Goal: Task Accomplishment & Management: Use online tool/utility

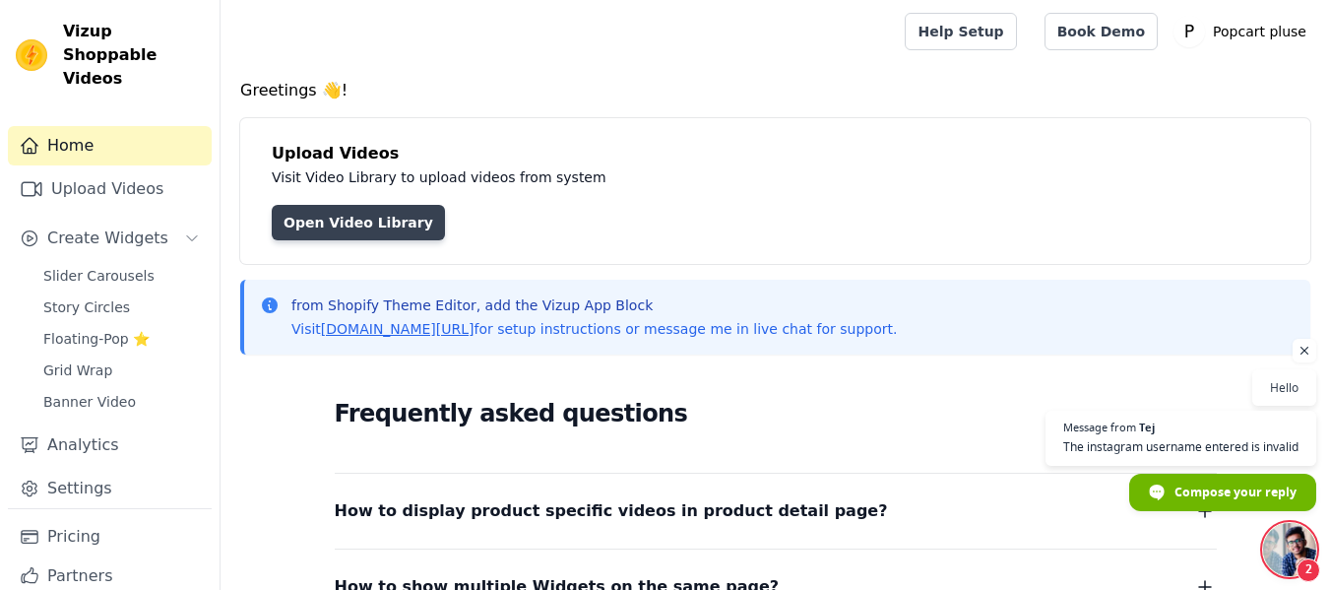
click at [338, 213] on link "Open Video Library" at bounding box center [358, 222] width 173 height 35
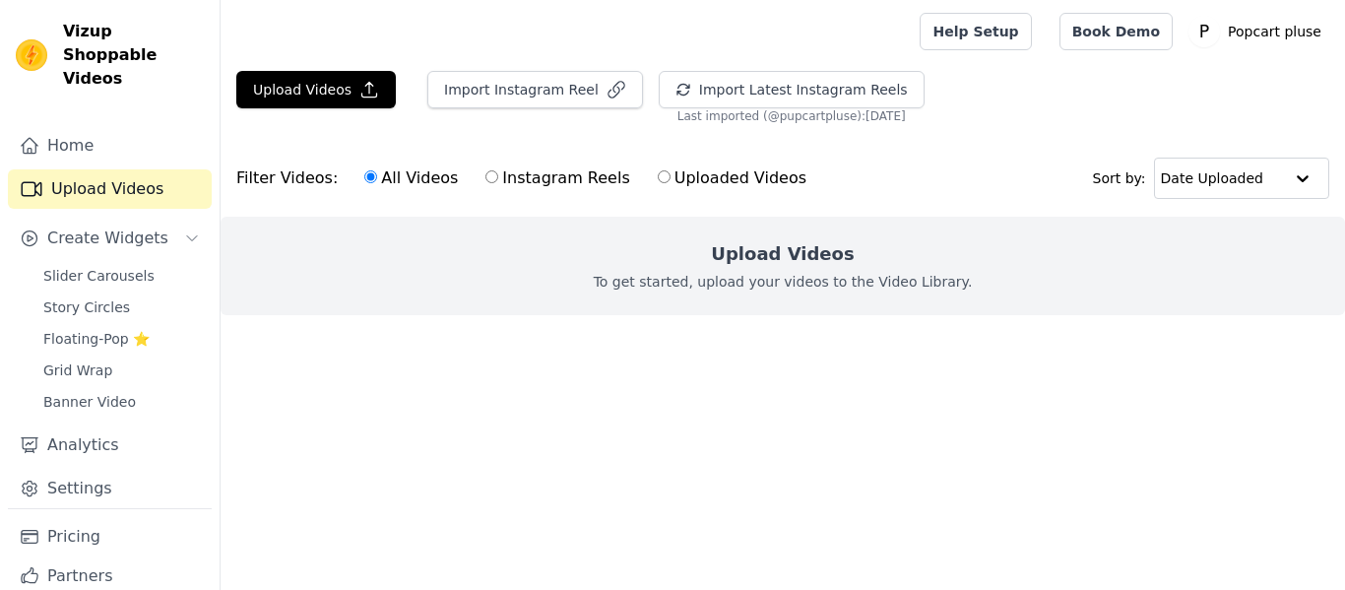
click at [486, 171] on input "Instagram Reels" at bounding box center [492, 176] width 13 height 13
radio input "true"
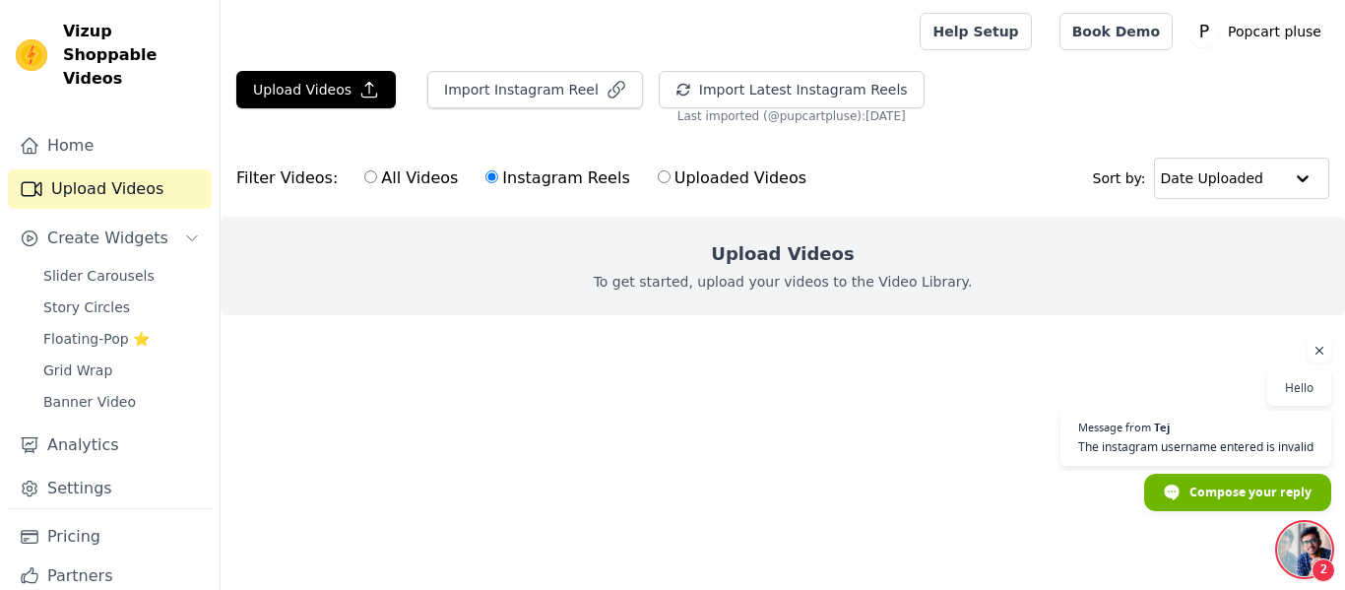
click at [658, 176] on input "Uploaded Videos" at bounding box center [664, 176] width 13 height 13
radio input "true"
click at [364, 181] on input "All Videos" at bounding box center [370, 176] width 13 height 13
radio input "true"
click at [1216, 184] on input "text" at bounding box center [1221, 178] width 122 height 39
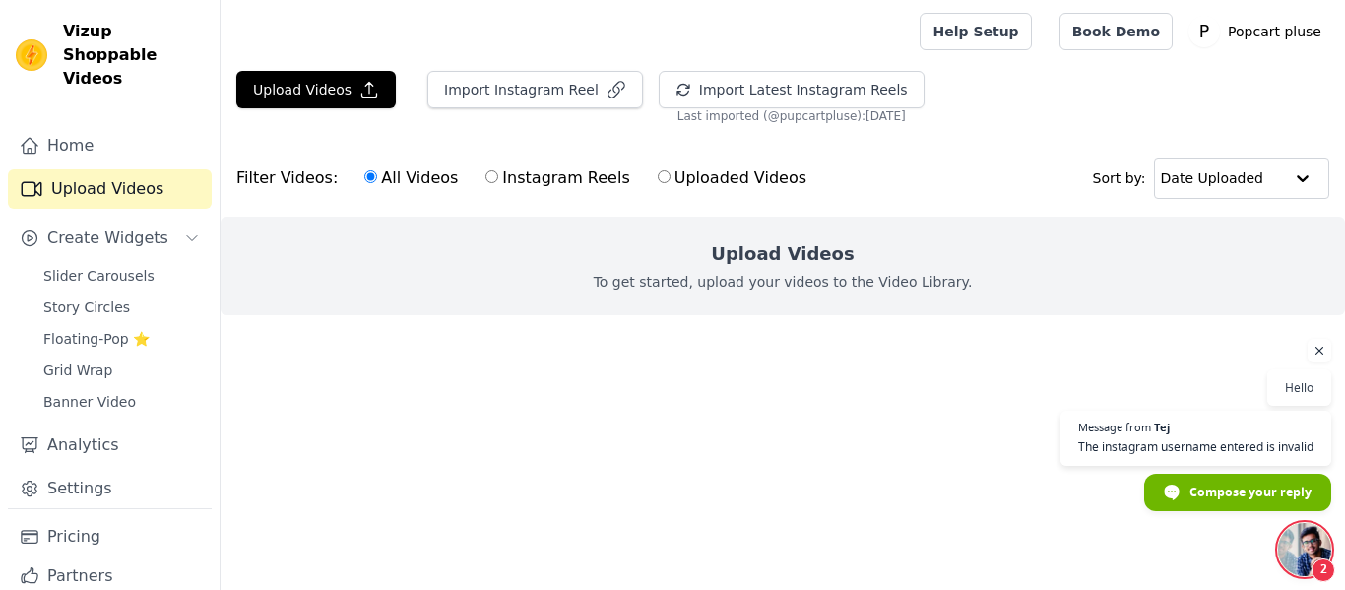
click at [1058, 158] on div "Filter Videos: All Videos Instagram Reels Uploaded Videos Sort by: Date Uploaded" at bounding box center [783, 178] width 1125 height 77
click at [1015, 30] on link "Help Setup" at bounding box center [975, 31] width 111 height 37
click at [1110, 28] on link "Book Demo" at bounding box center [1116, 31] width 113 height 37
click at [112, 219] on button "Create Widgets" at bounding box center [110, 238] width 204 height 39
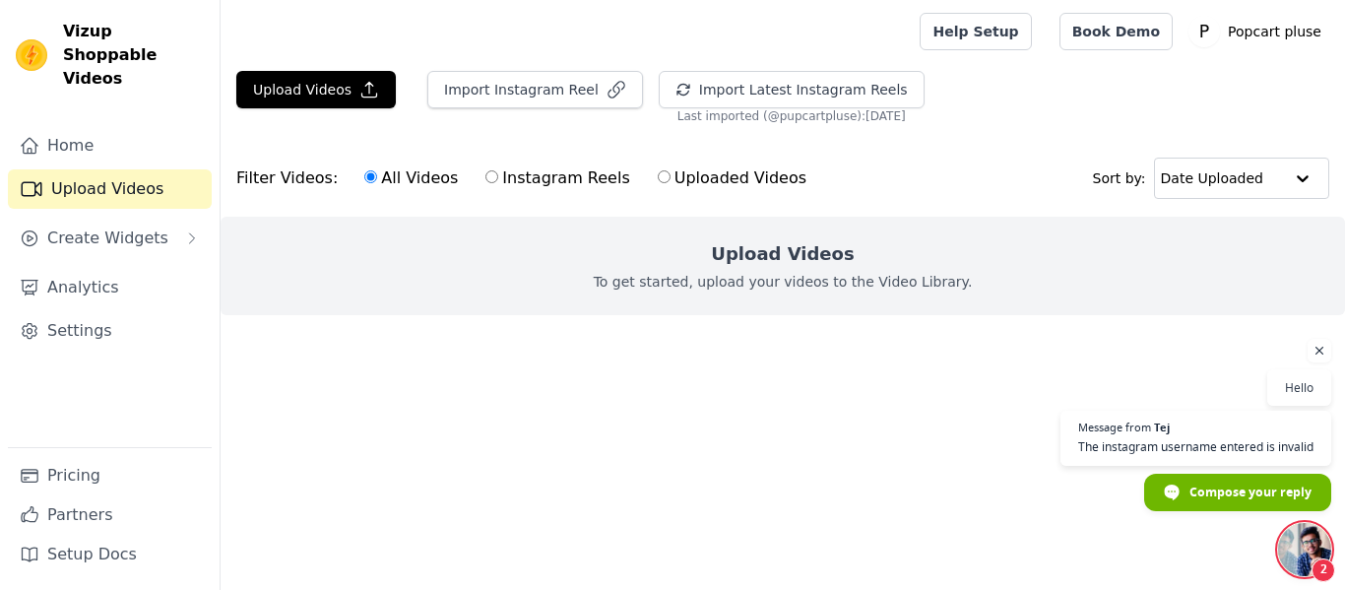
click at [88, 235] on div "Home Upload Videos Create Widgets Analytics Settings" at bounding box center [110, 286] width 204 height 321
click at [184, 233] on button "Create Widgets" at bounding box center [110, 238] width 204 height 39
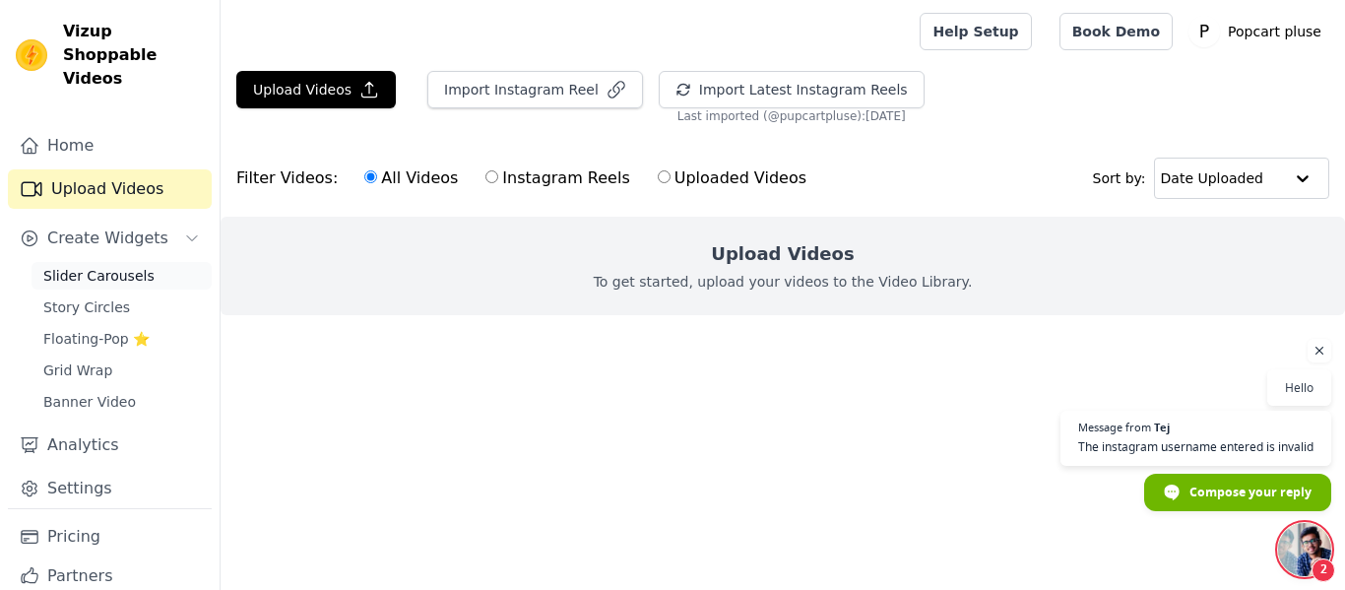
click at [103, 266] on span "Slider Carousels" at bounding box center [98, 276] width 111 height 20
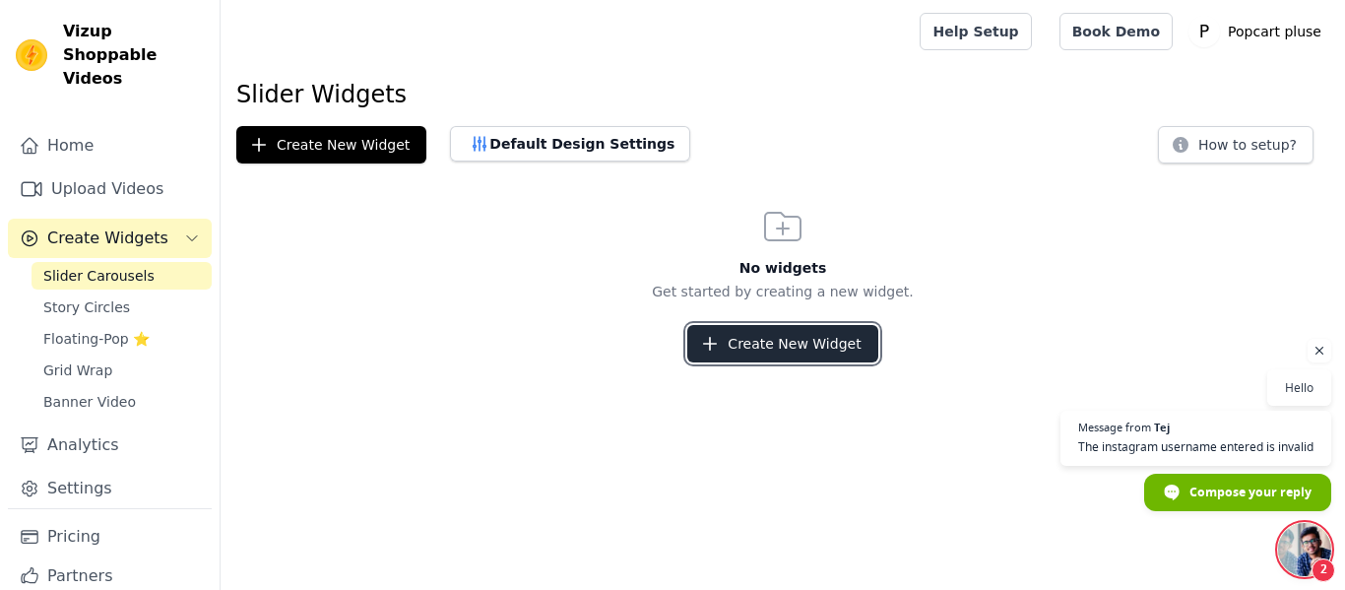
click at [720, 341] on icon "button" at bounding box center [710, 344] width 20 height 20
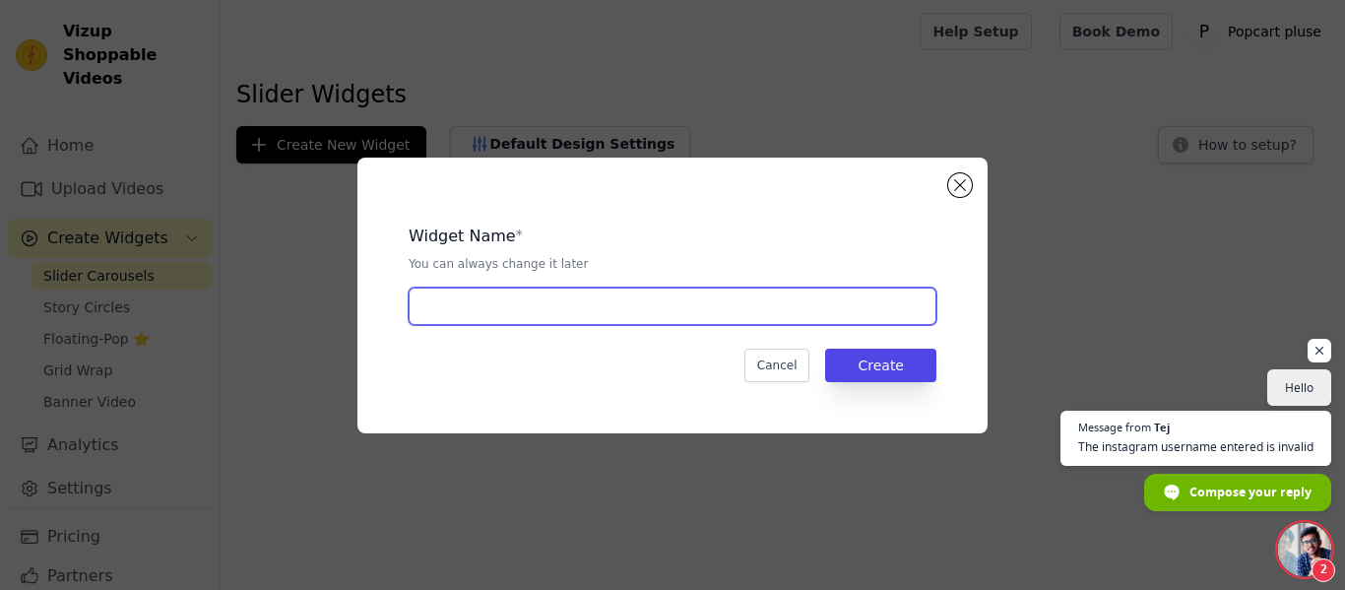
click at [608, 311] on input "text" at bounding box center [673, 306] width 528 height 37
type input "teddy"
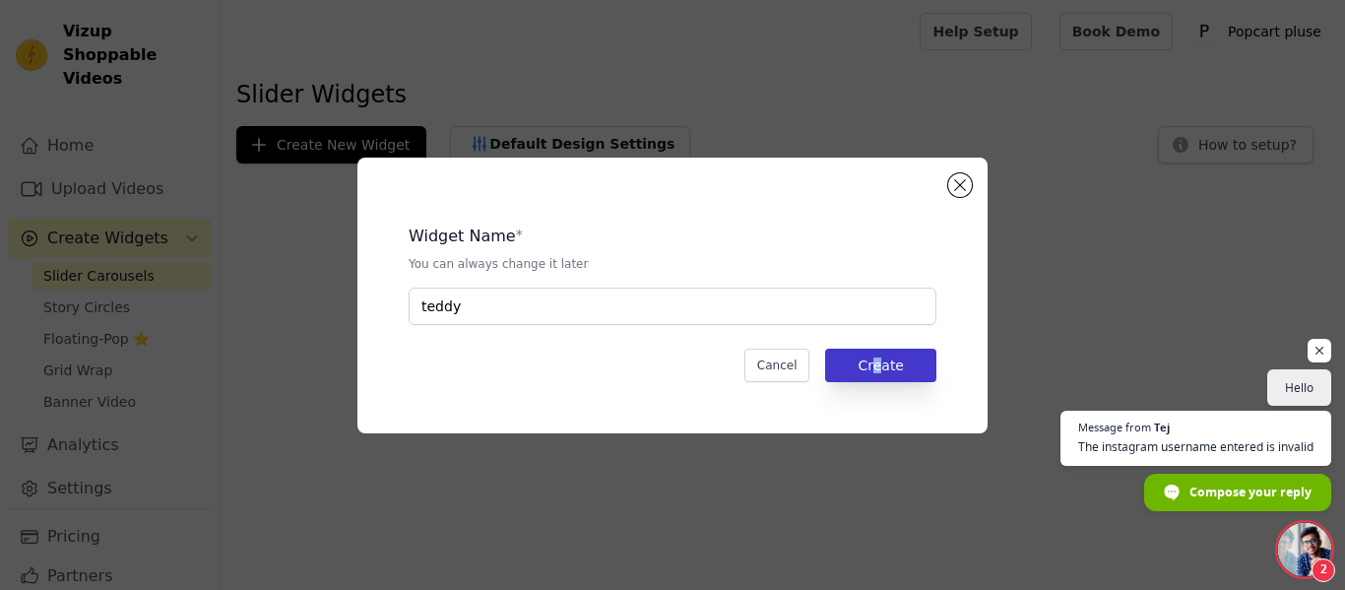
drag, startPoint x: 882, startPoint y: 383, endPoint x: 875, endPoint y: 365, distance: 19.4
click at [875, 365] on div "Widget Name * You can always change it later teddy Cancel Create" at bounding box center [672, 295] width 567 height 213
click at [875, 365] on button "Create" at bounding box center [880, 365] width 111 height 33
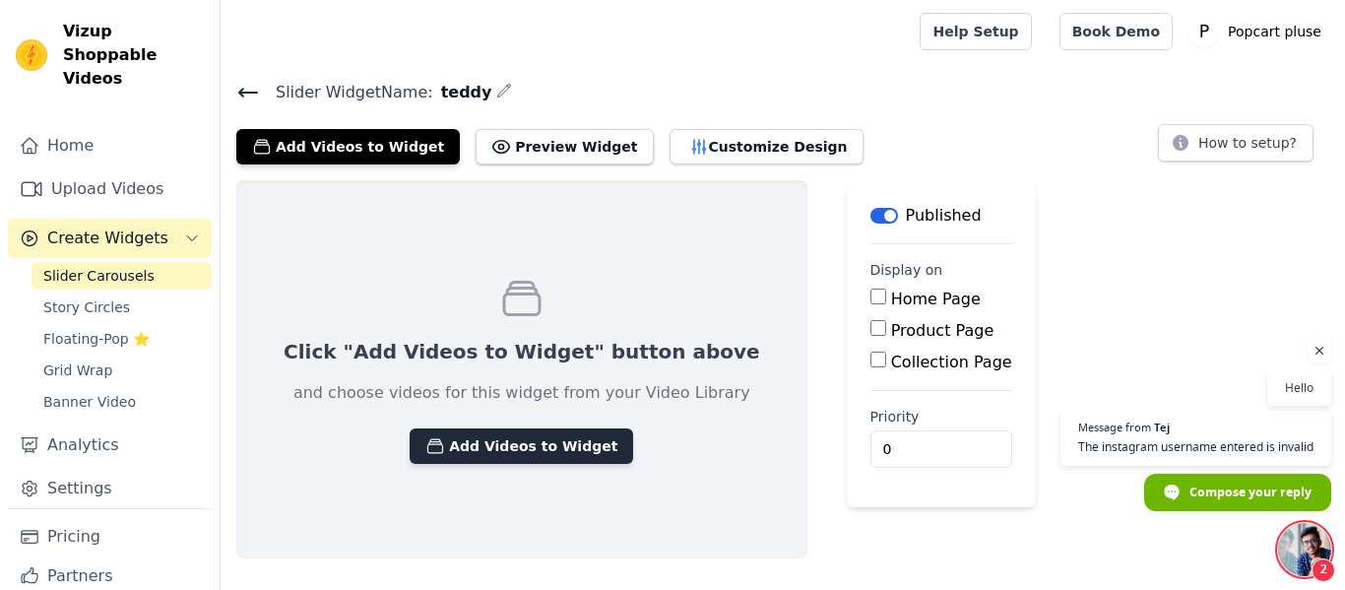
click at [486, 448] on button "Add Videos to Widget" at bounding box center [522, 445] width 224 height 35
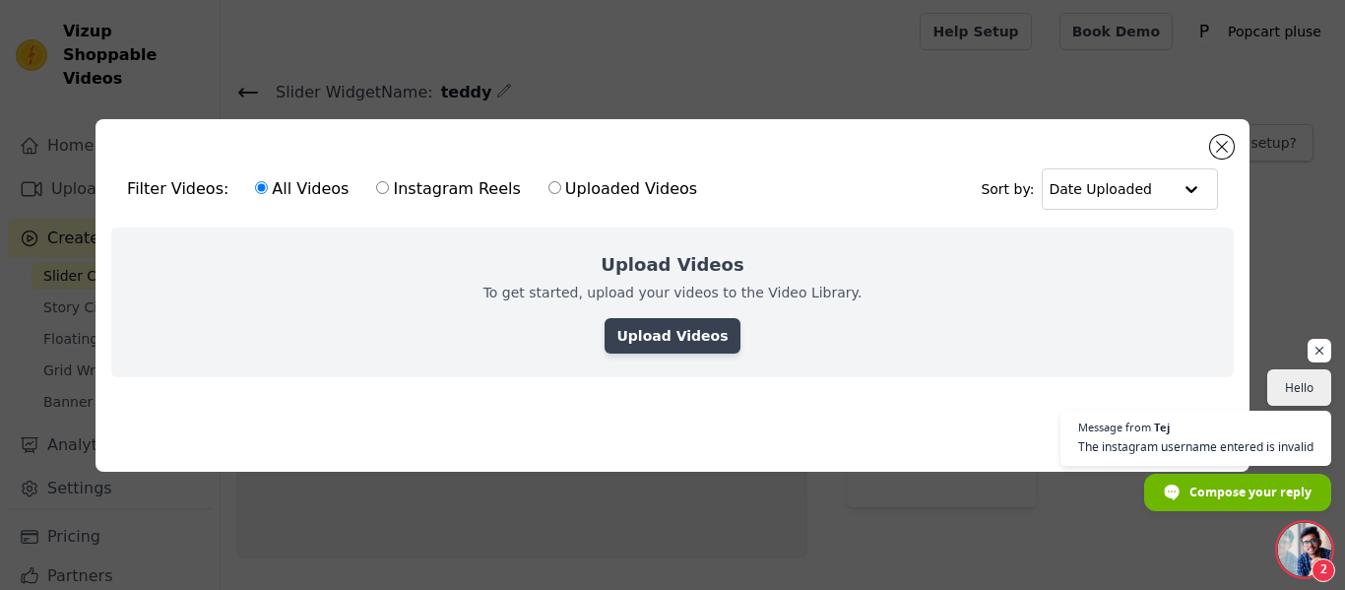
click at [671, 328] on link "Upload Videos" at bounding box center [672, 335] width 135 height 35
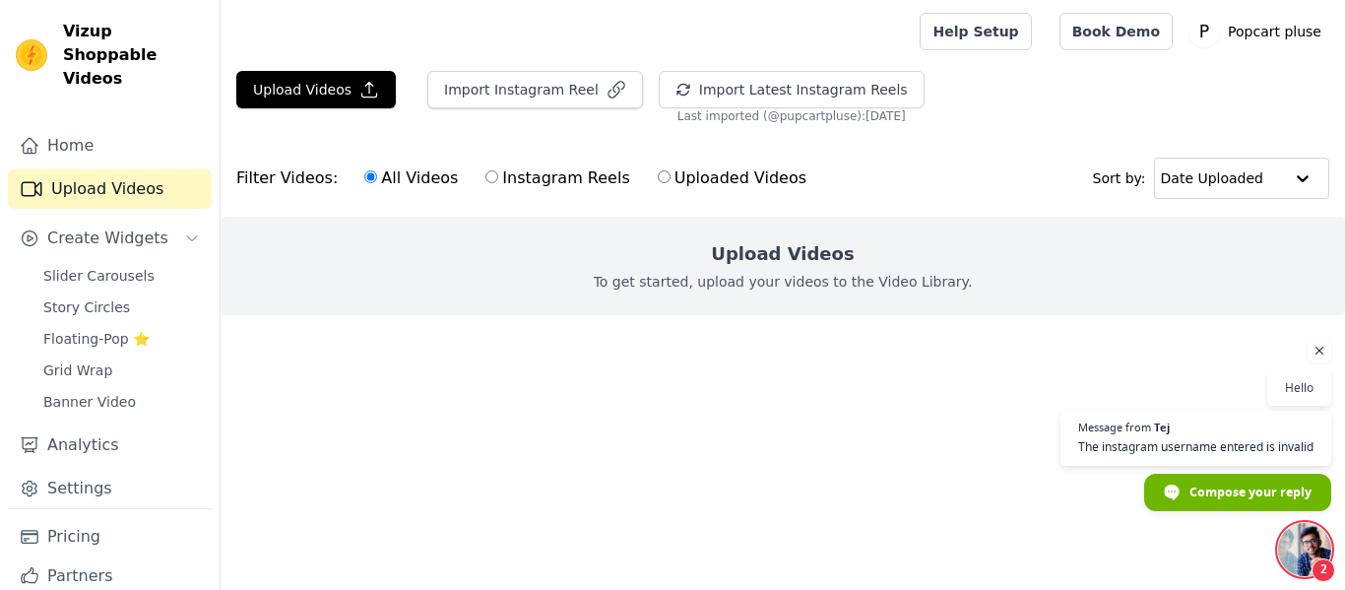
click at [702, 316] on ul at bounding box center [783, 331] width 1125 height 32
click at [779, 247] on h2 "Upload Videos" at bounding box center [782, 254] width 143 height 28
click at [1273, 178] on input "text" at bounding box center [1221, 178] width 122 height 39
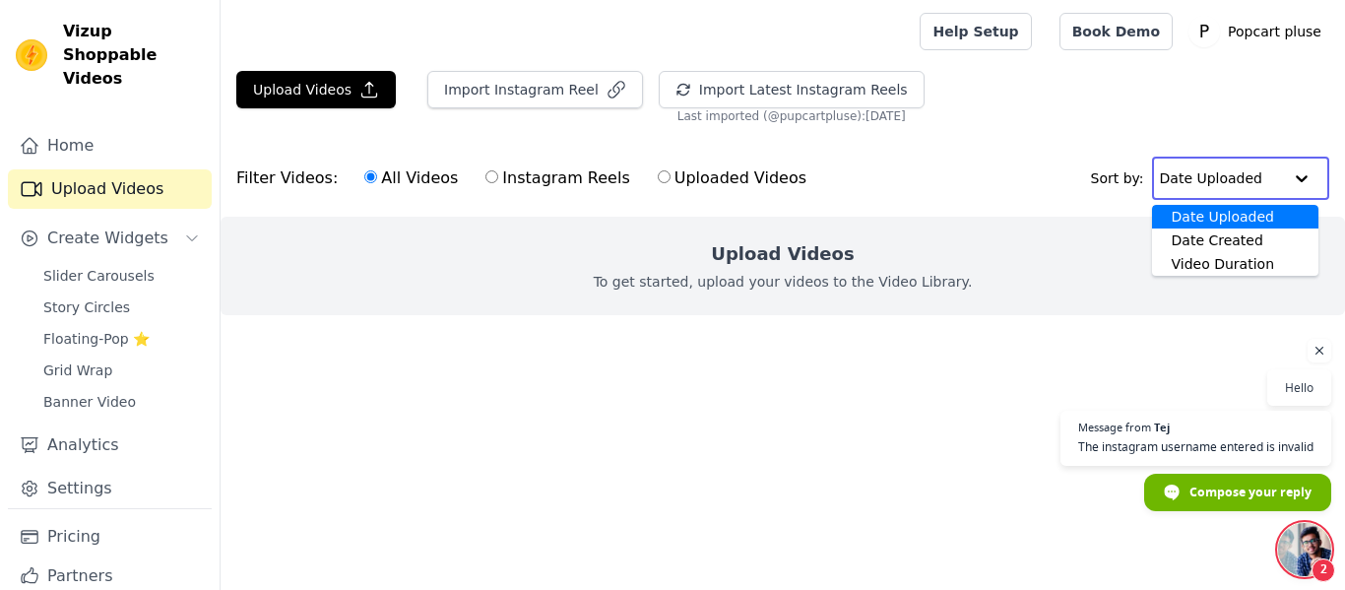
click at [1273, 178] on input "text" at bounding box center [1221, 178] width 122 height 39
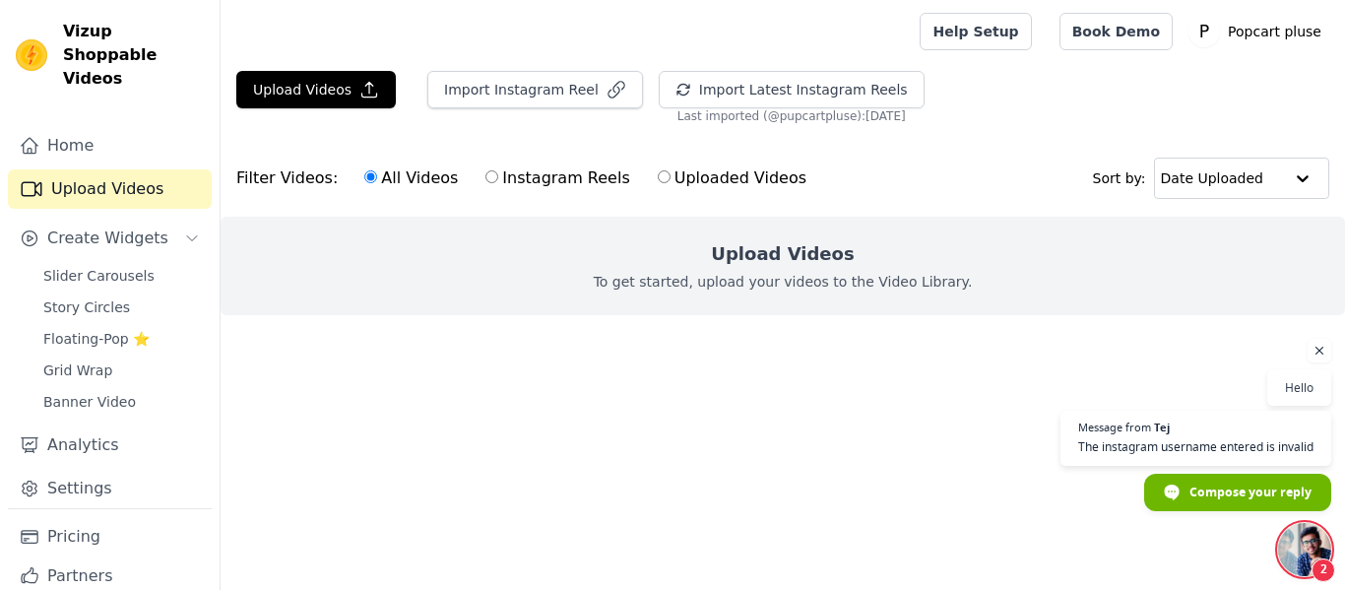
click at [273, 173] on div "Filter Videos: All Videos Instagram Reels Uploaded Videos" at bounding box center [526, 178] width 581 height 45
click at [485, 167] on label "Instagram Reels" at bounding box center [558, 178] width 146 height 26
click at [486, 170] on input "Instagram Reels" at bounding box center [492, 176] width 13 height 13
radio input "true"
click at [366, 180] on label "All Videos" at bounding box center [411, 178] width 96 height 26
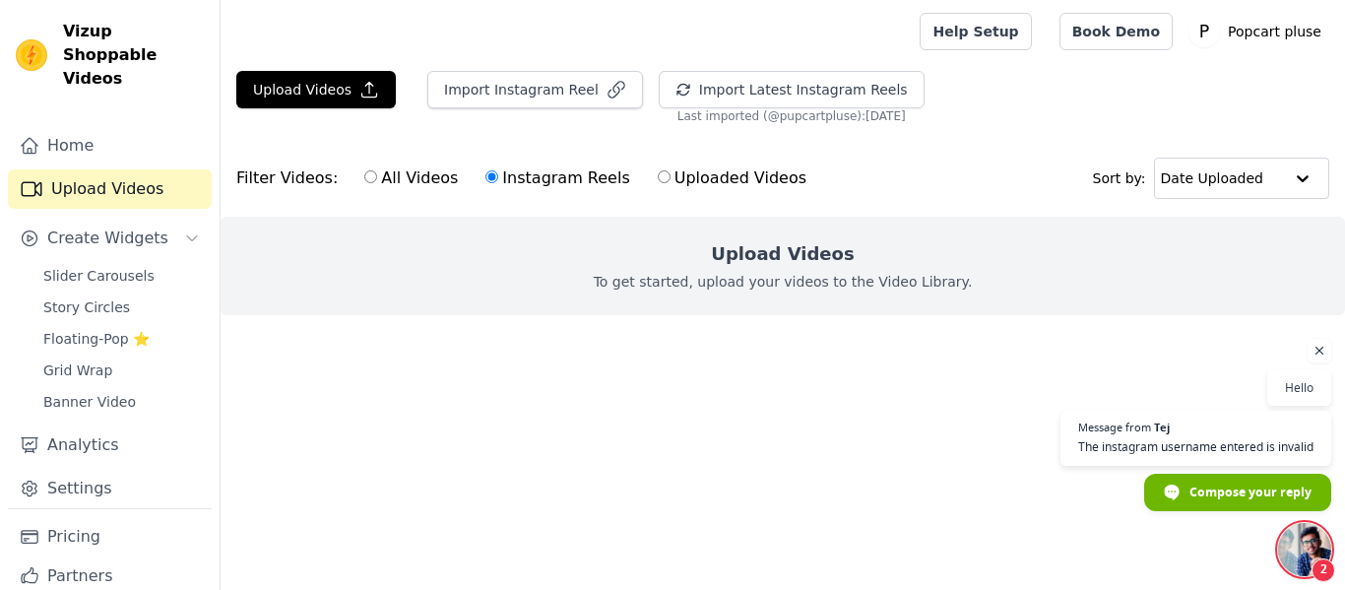
click at [366, 180] on input "All Videos" at bounding box center [370, 176] width 13 height 13
radio input "true"
click at [95, 266] on span "Slider Carousels" at bounding box center [98, 276] width 111 height 20
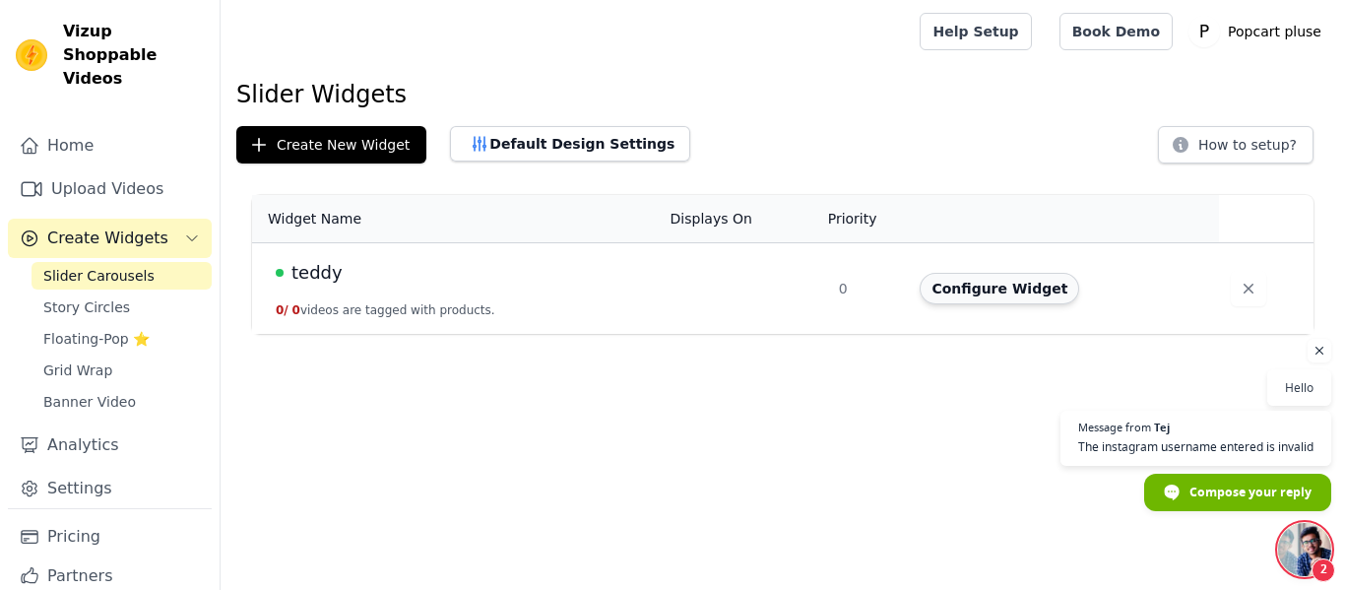
click at [972, 293] on button "Configure Widget" at bounding box center [1000, 289] width 160 height 32
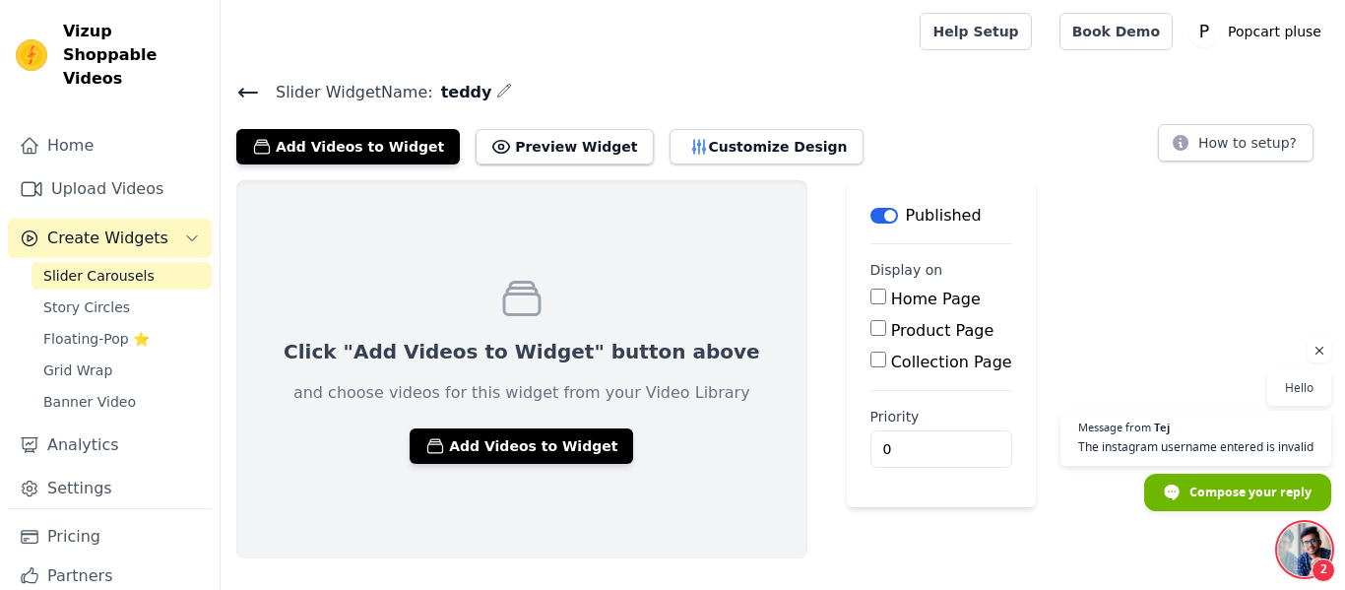
click at [871, 293] on input "Home Page" at bounding box center [879, 297] width 16 height 16
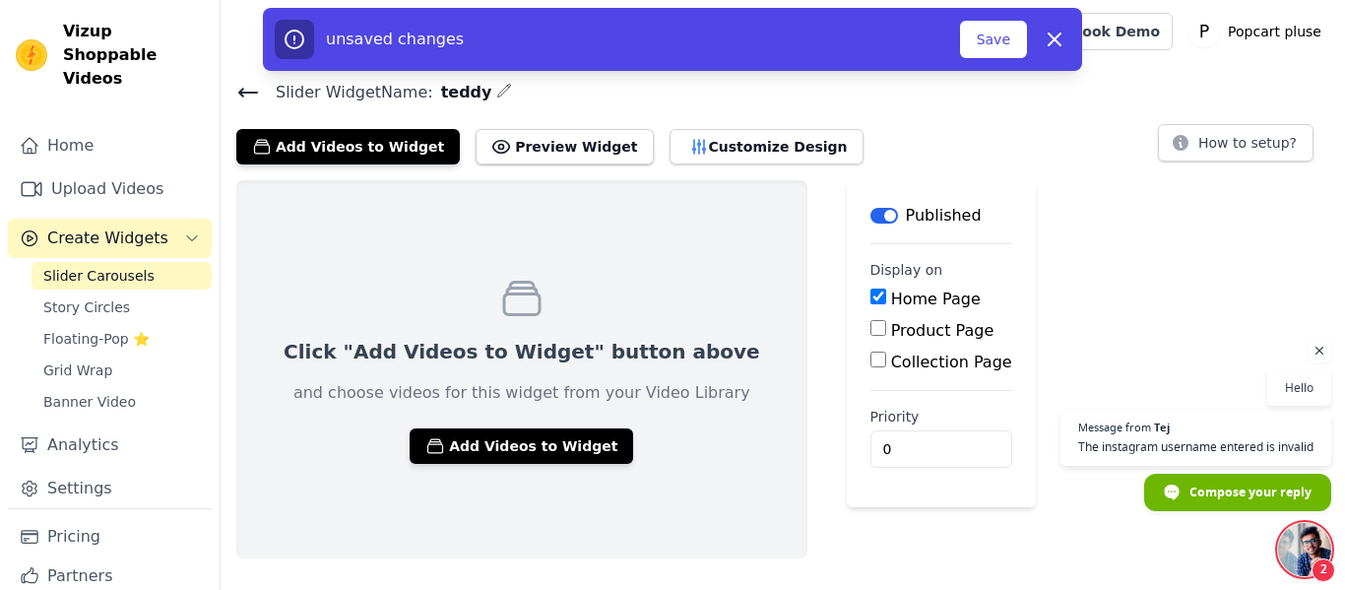
click at [871, 293] on input "Home Page" at bounding box center [879, 297] width 16 height 16
checkbox input "false"
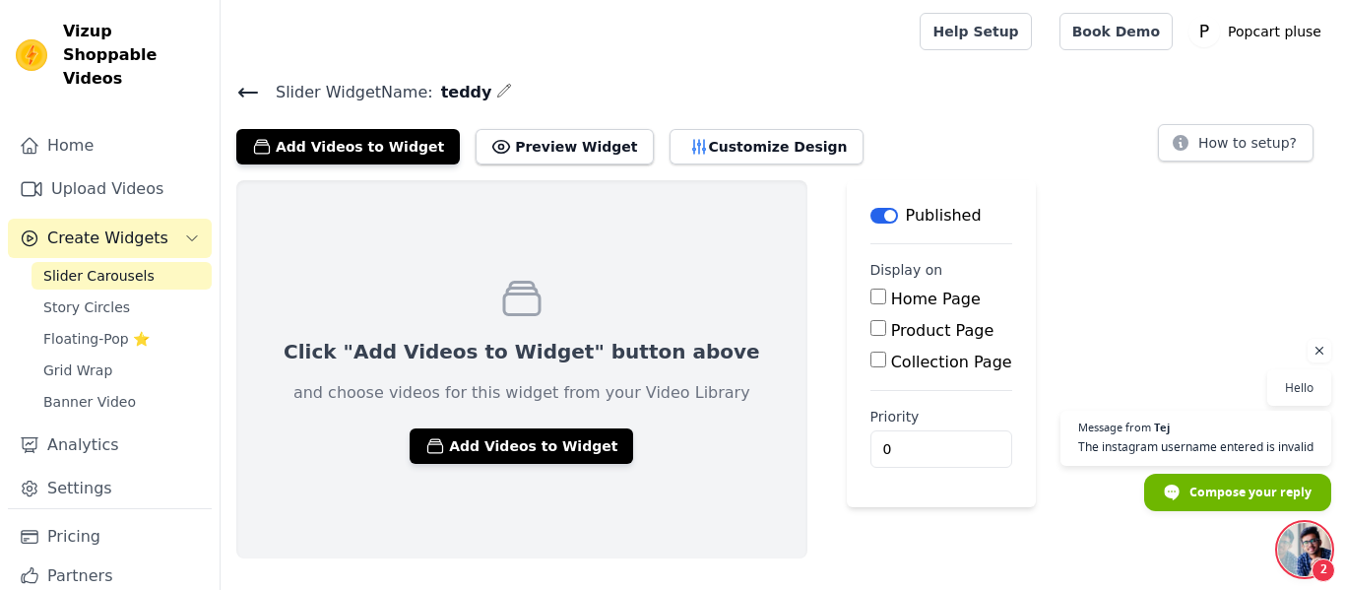
click at [871, 332] on input "Product Page" at bounding box center [879, 328] width 16 height 16
checkbox input "true"
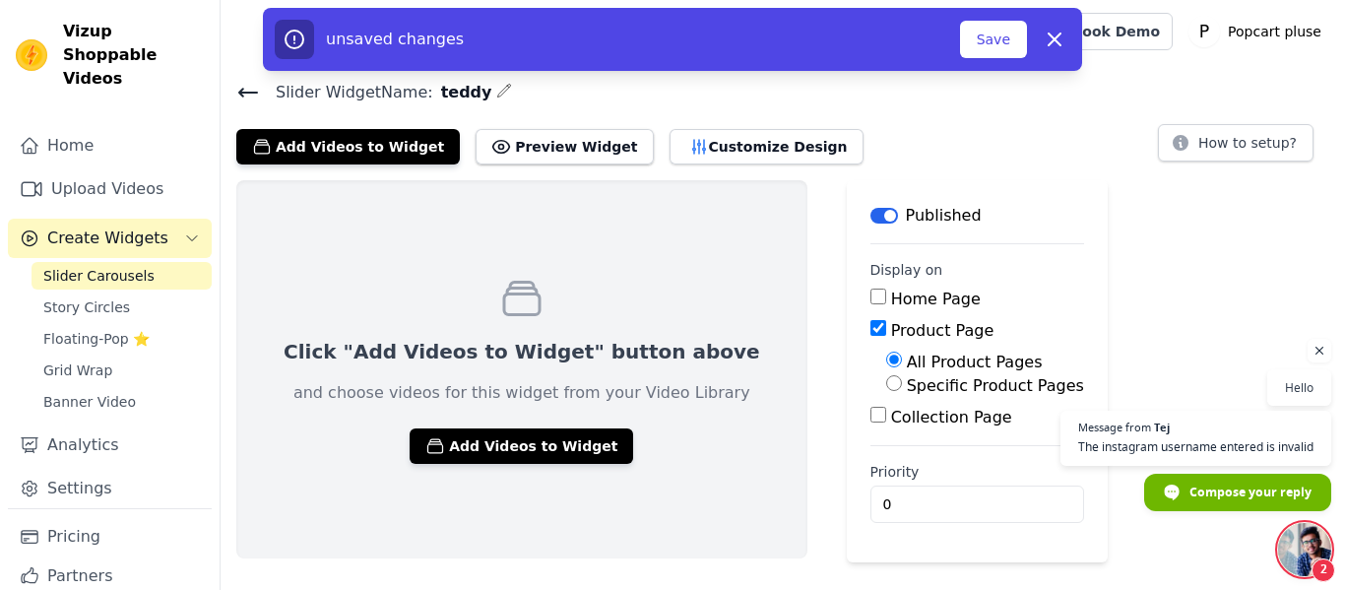
click at [886, 380] on input "Specific Product Pages" at bounding box center [894, 383] width 16 height 16
radio input "true"
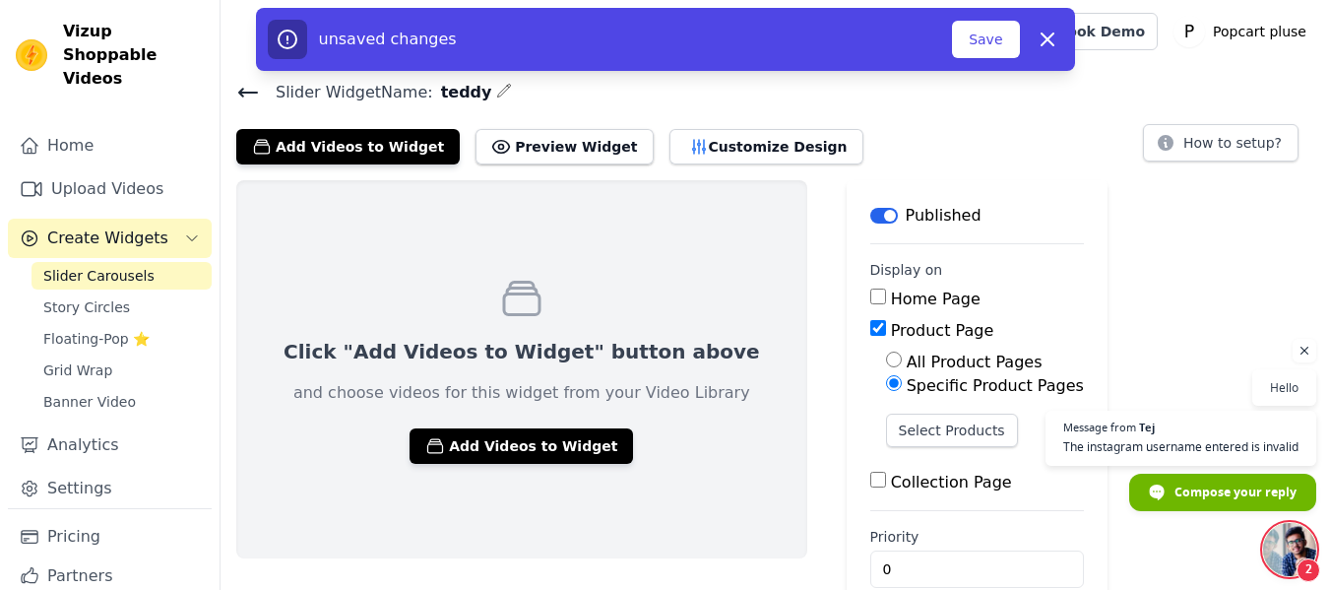
scroll to position [36, 0]
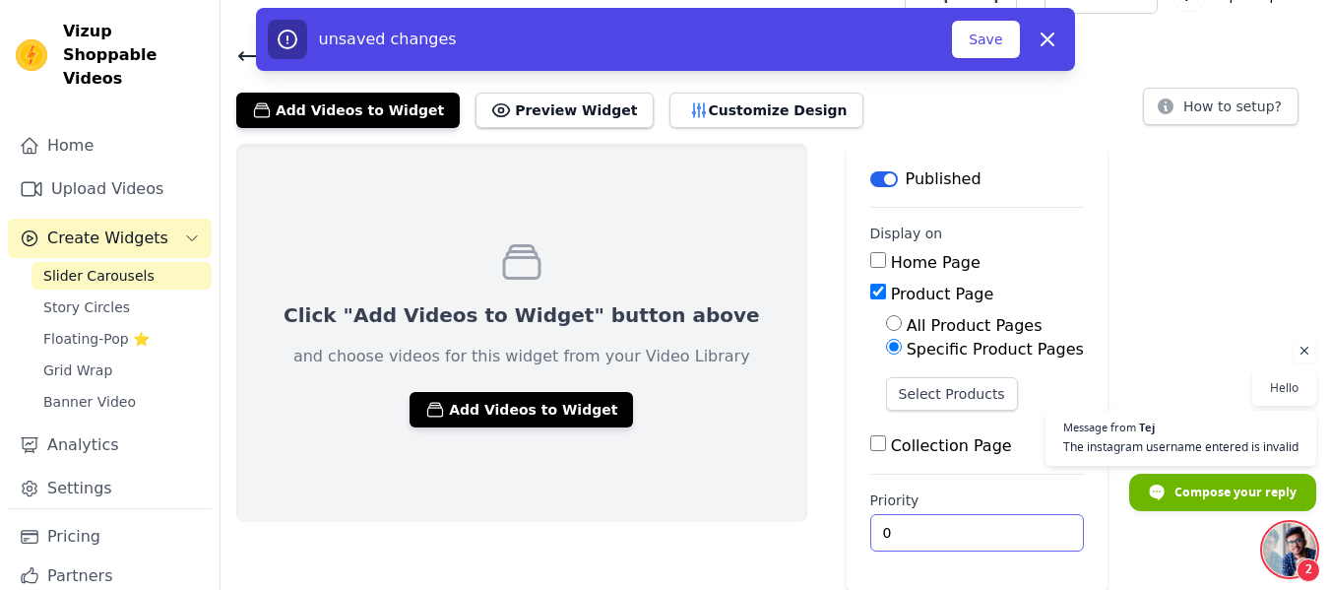
click at [871, 529] on input "0" at bounding box center [978, 532] width 214 height 37
click at [886, 394] on button "Select Products" at bounding box center [952, 393] width 132 height 33
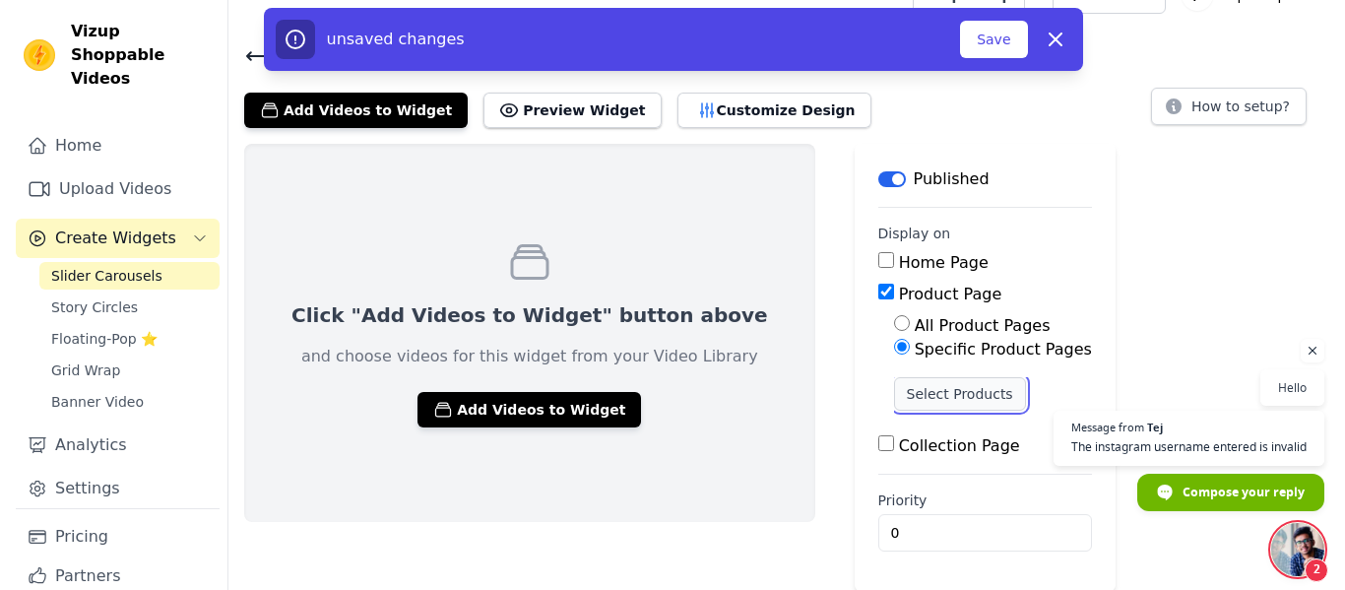
scroll to position [0, 0]
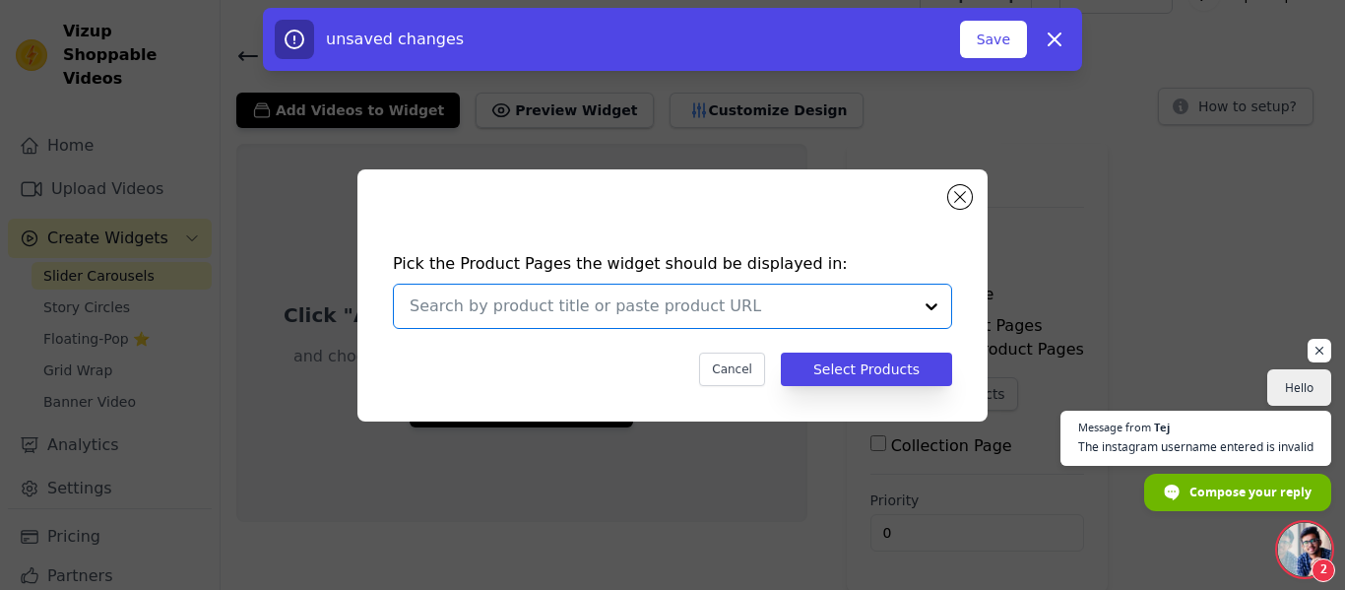
click at [534, 306] on input "text" at bounding box center [661, 306] width 502 height 24
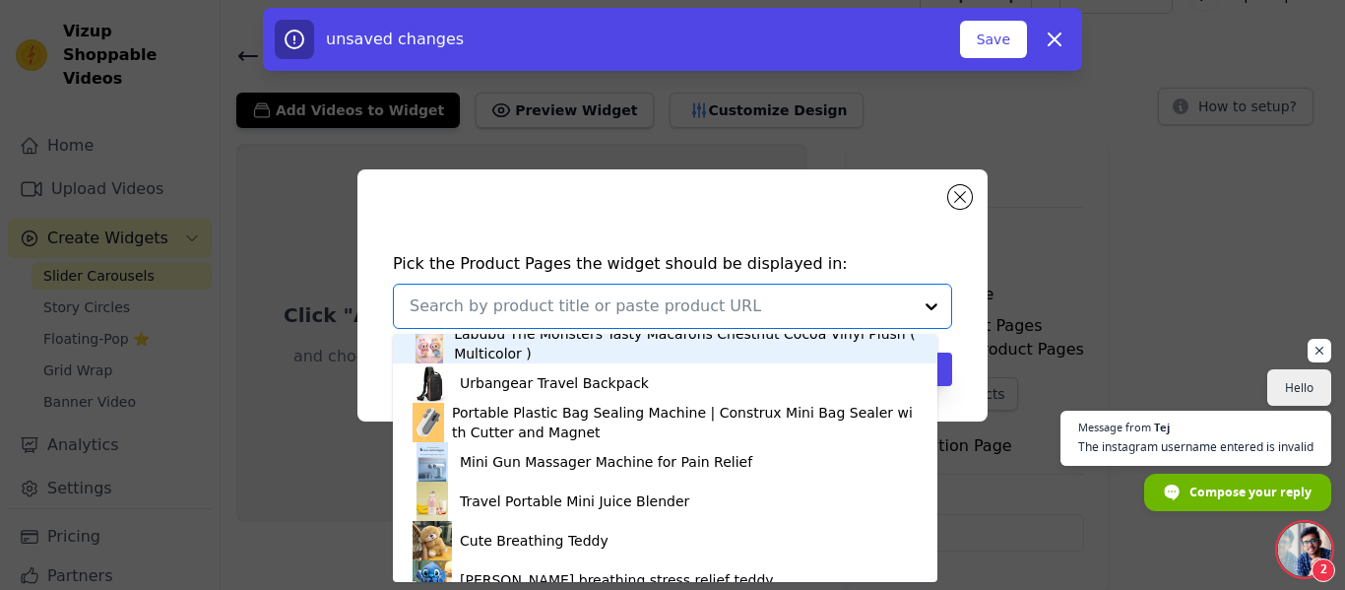
scroll to position [112, 0]
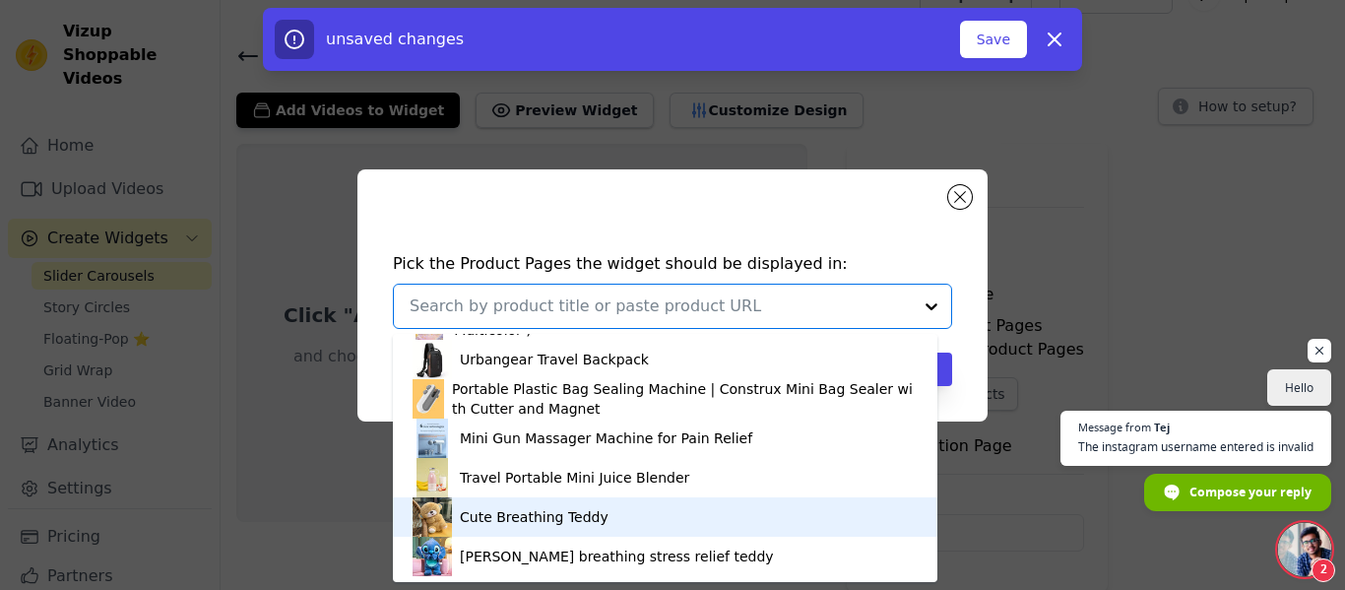
click at [561, 519] on div "Cute Breathing Teddy" at bounding box center [534, 517] width 149 height 20
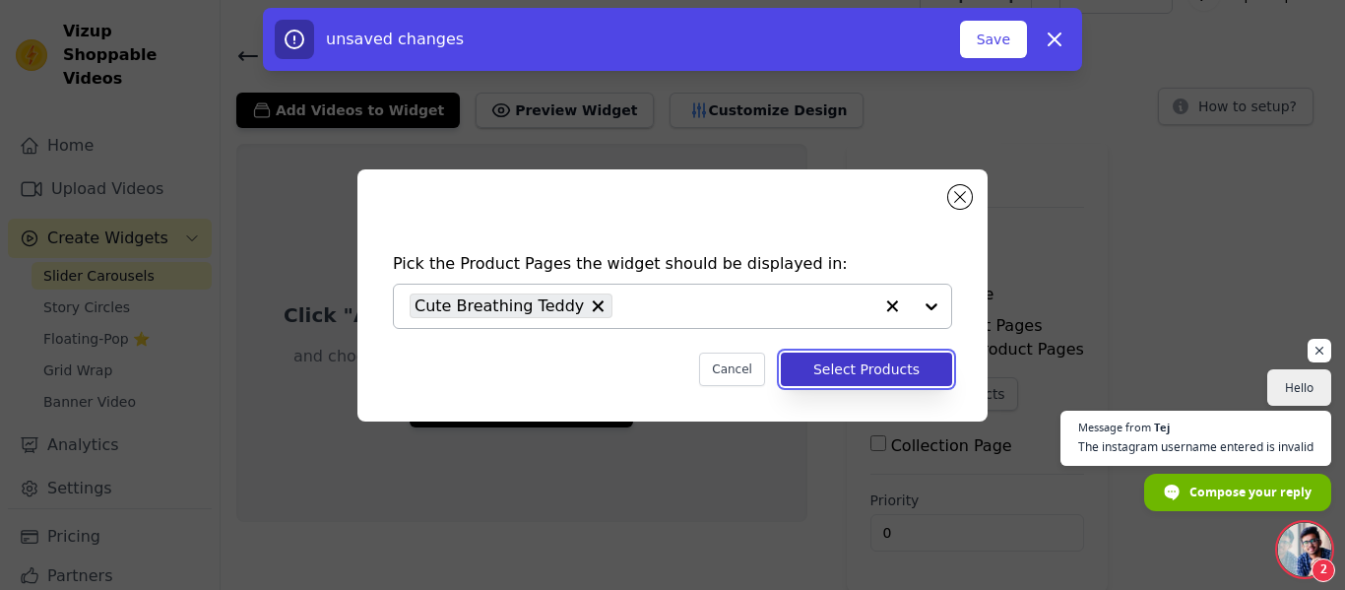
click at [869, 375] on button "Select Products" at bounding box center [866, 369] width 171 height 33
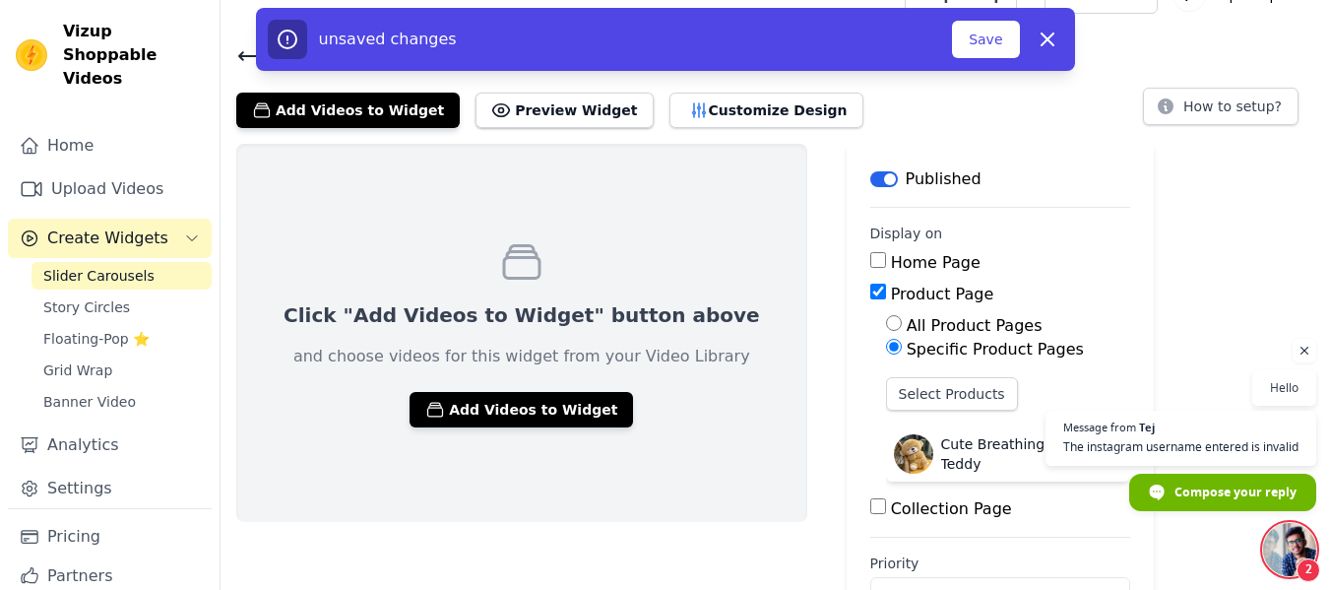
scroll to position [99, 0]
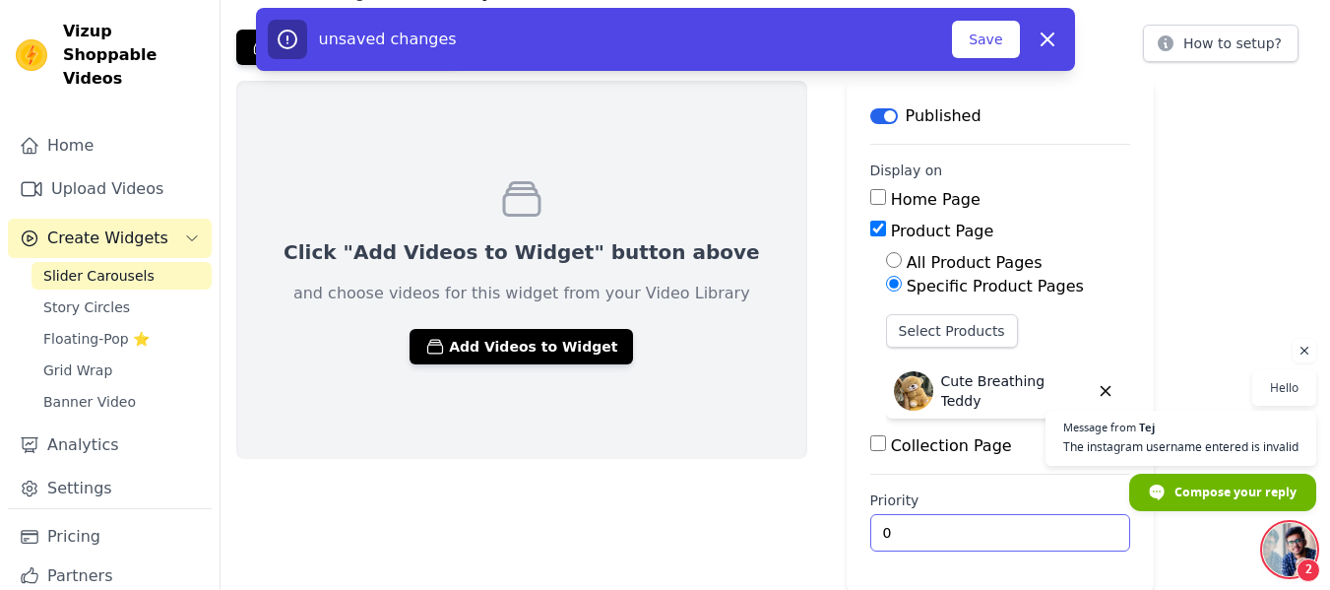
click at [871, 530] on input "0" at bounding box center [1001, 532] width 260 height 37
click at [1001, 539] on input "0" at bounding box center [1001, 532] width 260 height 37
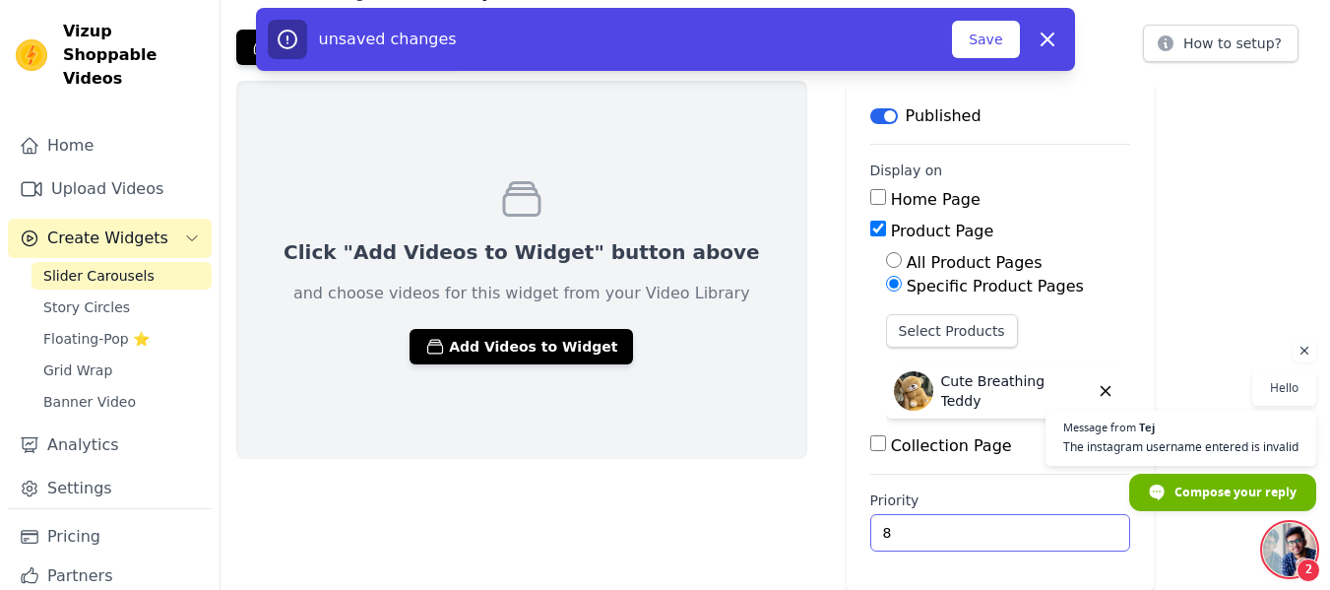
drag, startPoint x: 1001, startPoint y: 539, endPoint x: 1000, endPoint y: 528, distance: 10.9
click at [1000, 528] on input "8" at bounding box center [1001, 532] width 260 height 37
click at [1000, 528] on input "9" at bounding box center [1001, 532] width 260 height 37
click at [1000, 528] on input "10" at bounding box center [1001, 532] width 260 height 37
click at [1000, 528] on input "11" at bounding box center [1001, 532] width 260 height 37
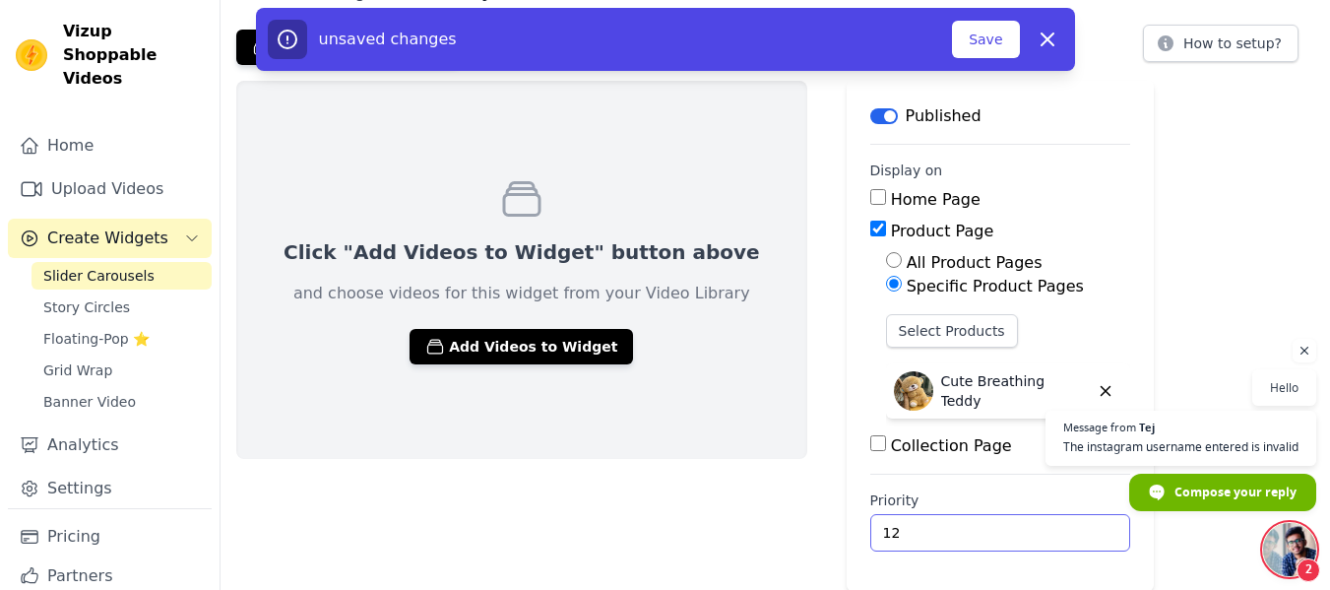
click at [1000, 528] on input "12" at bounding box center [1001, 532] width 260 height 37
click at [1000, 528] on input "13" at bounding box center [1001, 532] width 260 height 37
click at [1000, 528] on input "14" at bounding box center [1001, 532] width 260 height 37
click at [1000, 528] on input "15" at bounding box center [1001, 532] width 260 height 37
click at [1000, 528] on input "16" at bounding box center [1001, 532] width 260 height 37
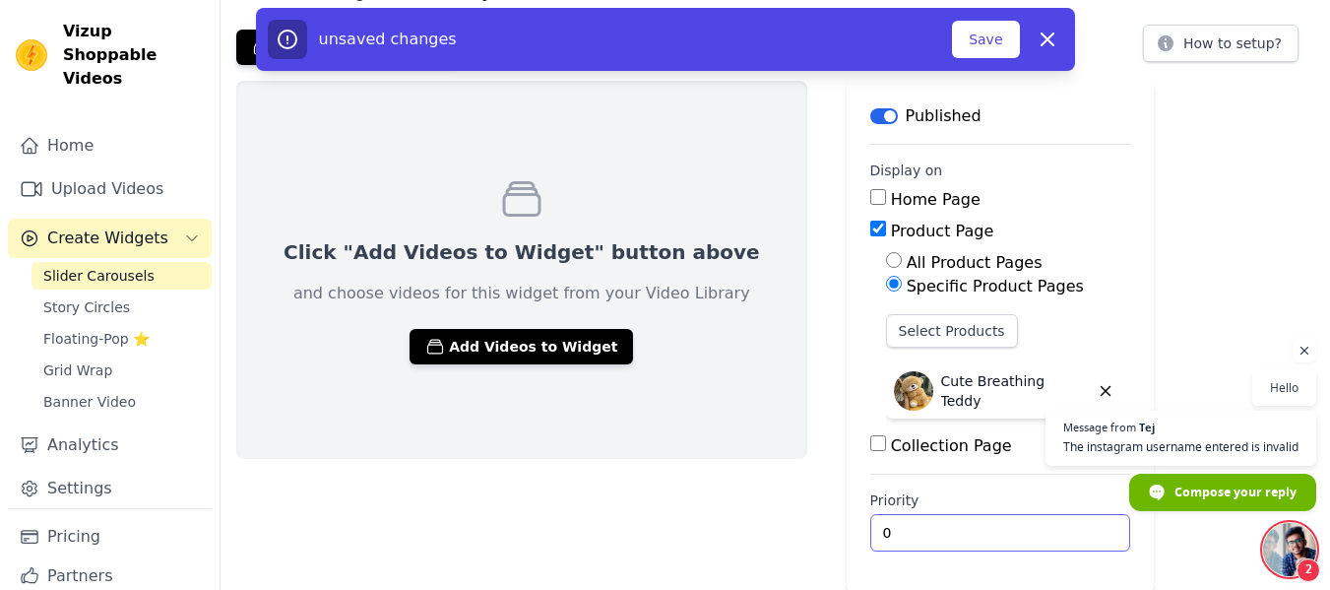
drag, startPoint x: 1000, startPoint y: 528, endPoint x: 996, endPoint y: 596, distance: 68.1
type input "0"
click at [996, 551] on input "0" at bounding box center [1001, 532] width 260 height 37
click at [557, 354] on button "Add Videos to Widget" at bounding box center [522, 346] width 224 height 35
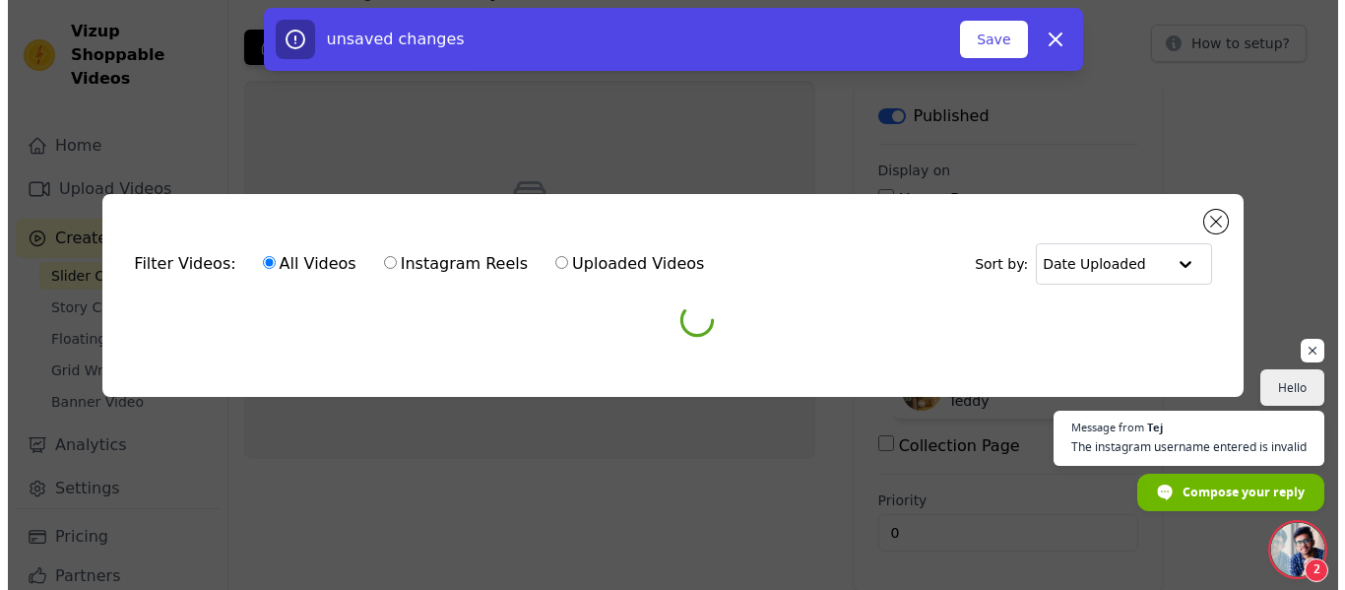
scroll to position [0, 0]
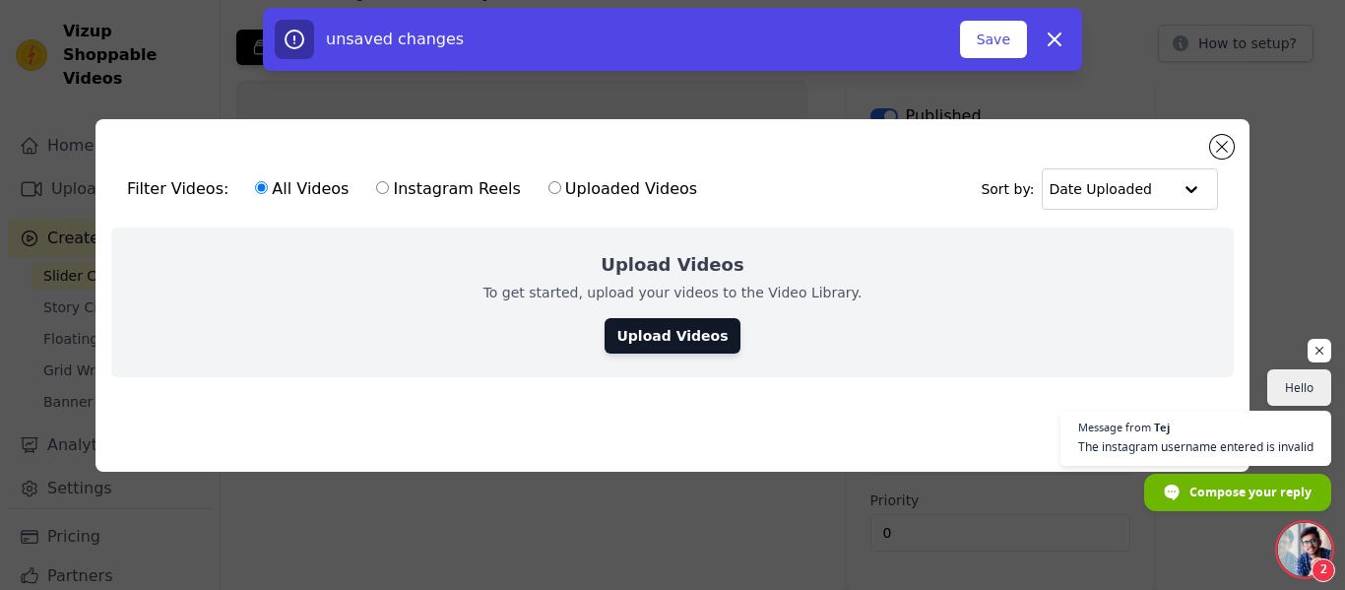
click at [376, 178] on label "Instagram Reels" at bounding box center [448, 189] width 146 height 26
click at [376, 181] on input "Instagram Reels" at bounding box center [382, 187] width 13 height 13
radio input "true"
click at [549, 188] on input "Uploaded Videos" at bounding box center [555, 187] width 13 height 13
radio input "true"
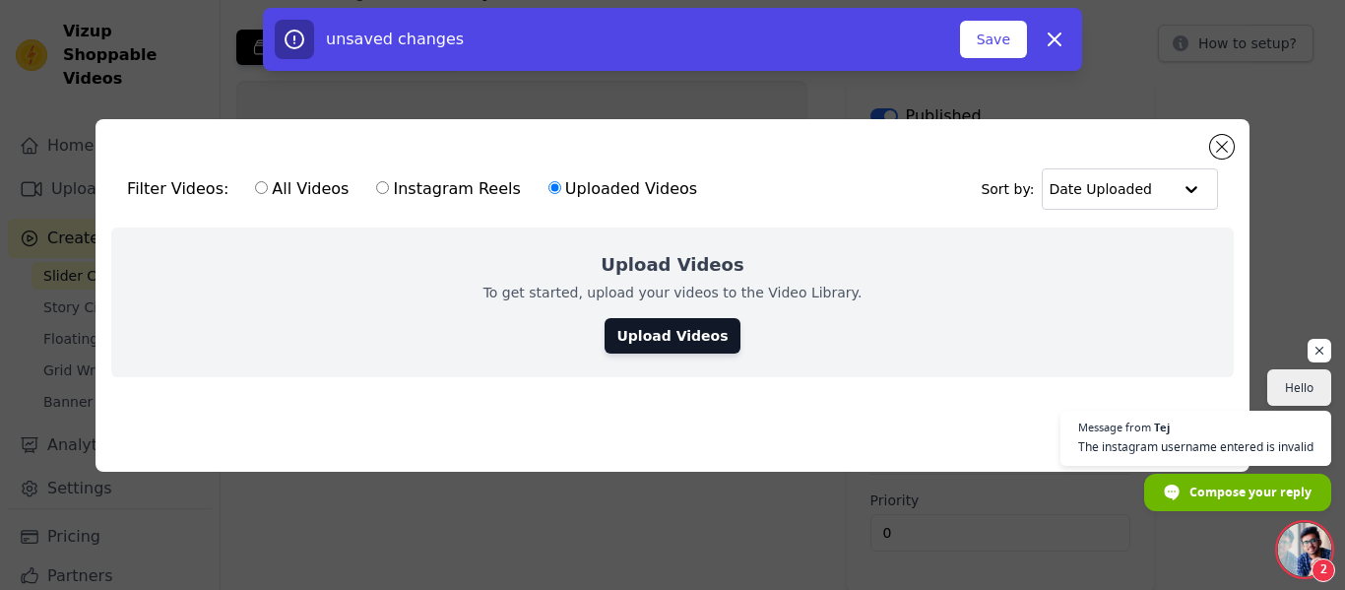
click at [255, 181] on input "All Videos" at bounding box center [261, 187] width 13 height 13
radio input "true"
click at [714, 343] on link "Upload Videos" at bounding box center [672, 335] width 135 height 35
